Goal: Task Accomplishment & Management: Manage account settings

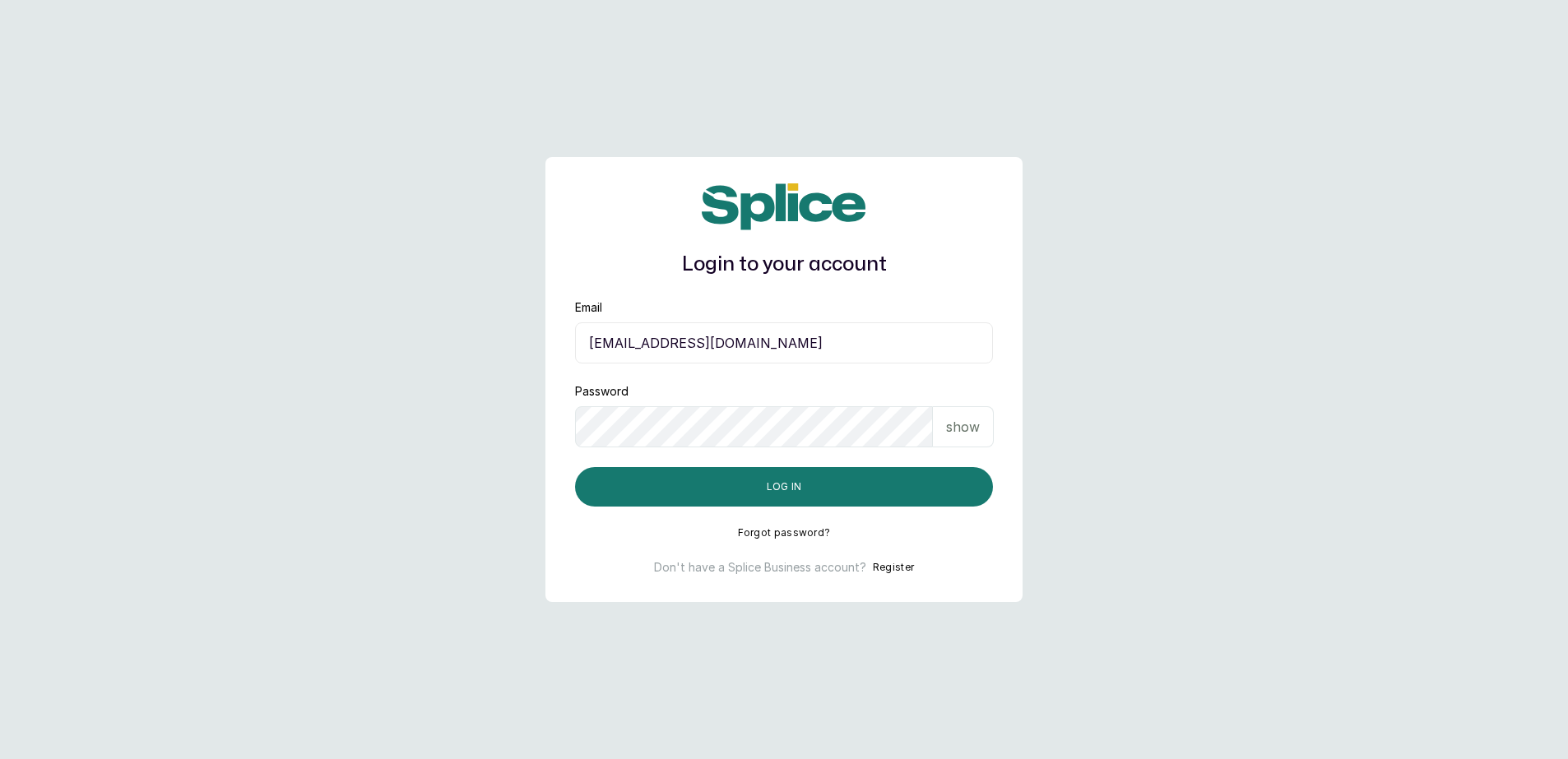
click at [950, 355] on input "[EMAIL_ADDRESS][DOMAIN_NAME]" at bounding box center [784, 342] width 418 height 41
type input "[EMAIL_ADDRESS][DOMAIN_NAME]"
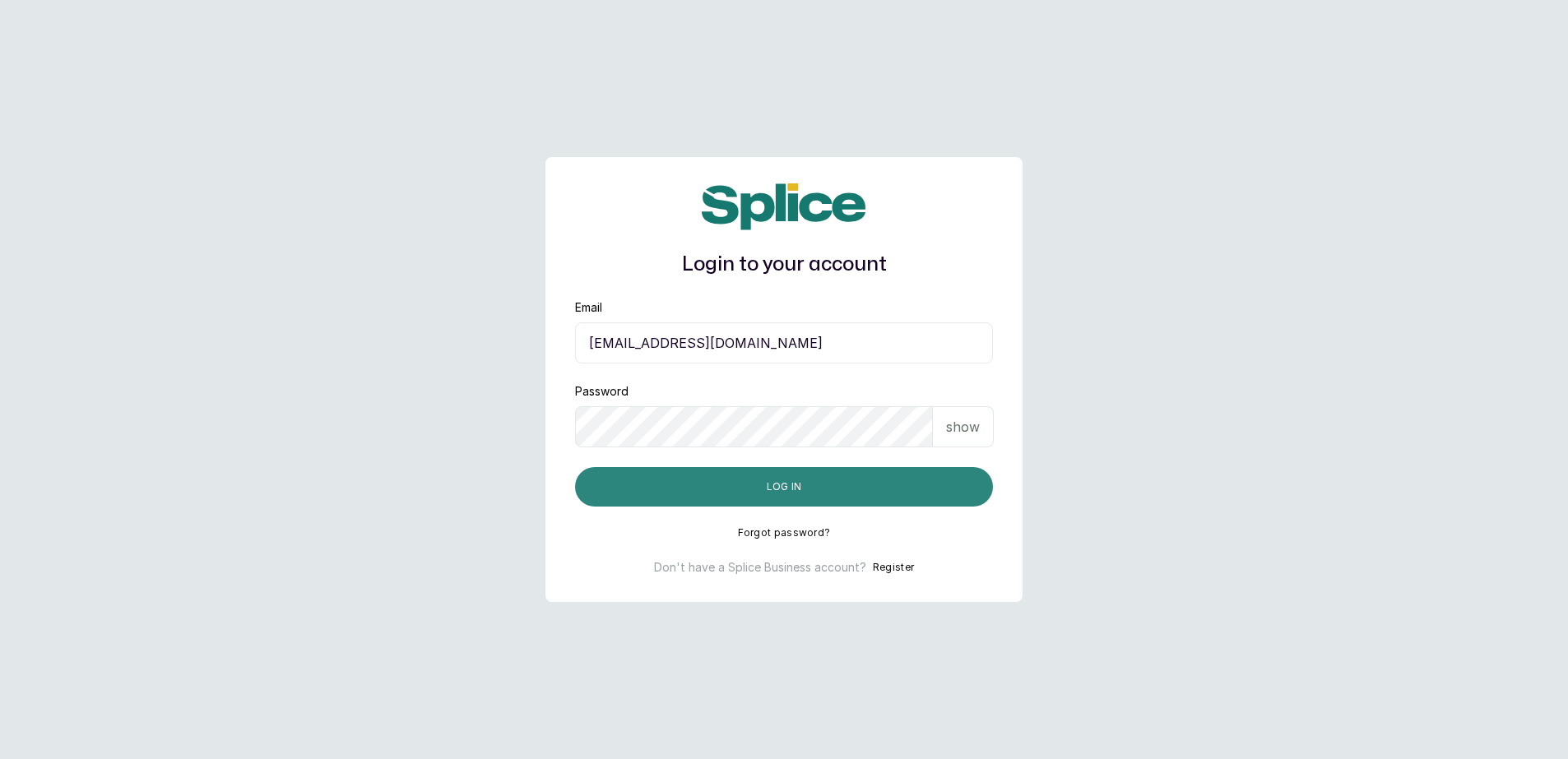
click at [821, 489] on button "Log in" at bounding box center [784, 487] width 418 height 40
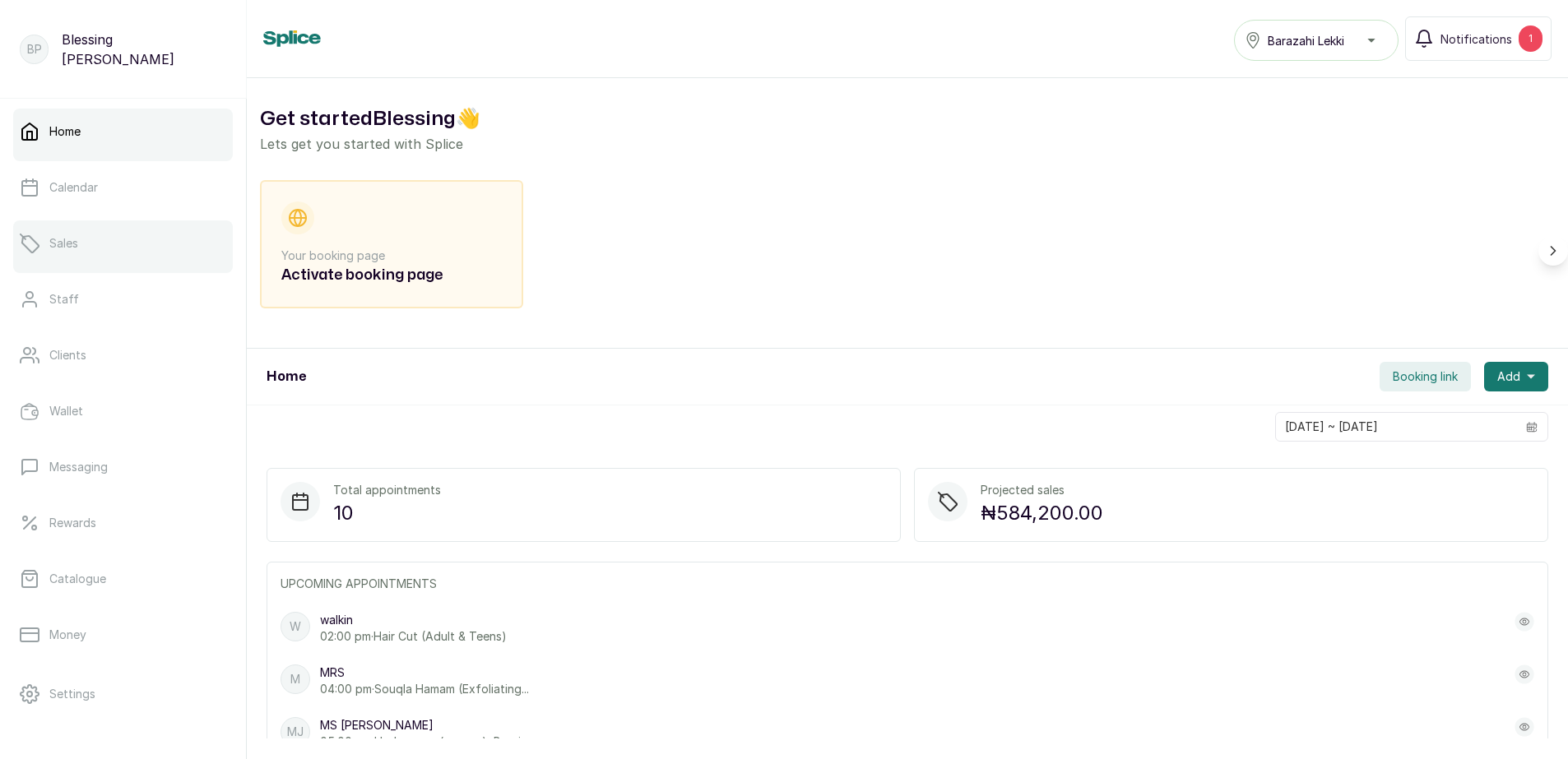
click at [93, 238] on link "Sales" at bounding box center [122, 243] width 219 height 46
